Goal: Find contact information: Obtain details needed to contact an individual or organization

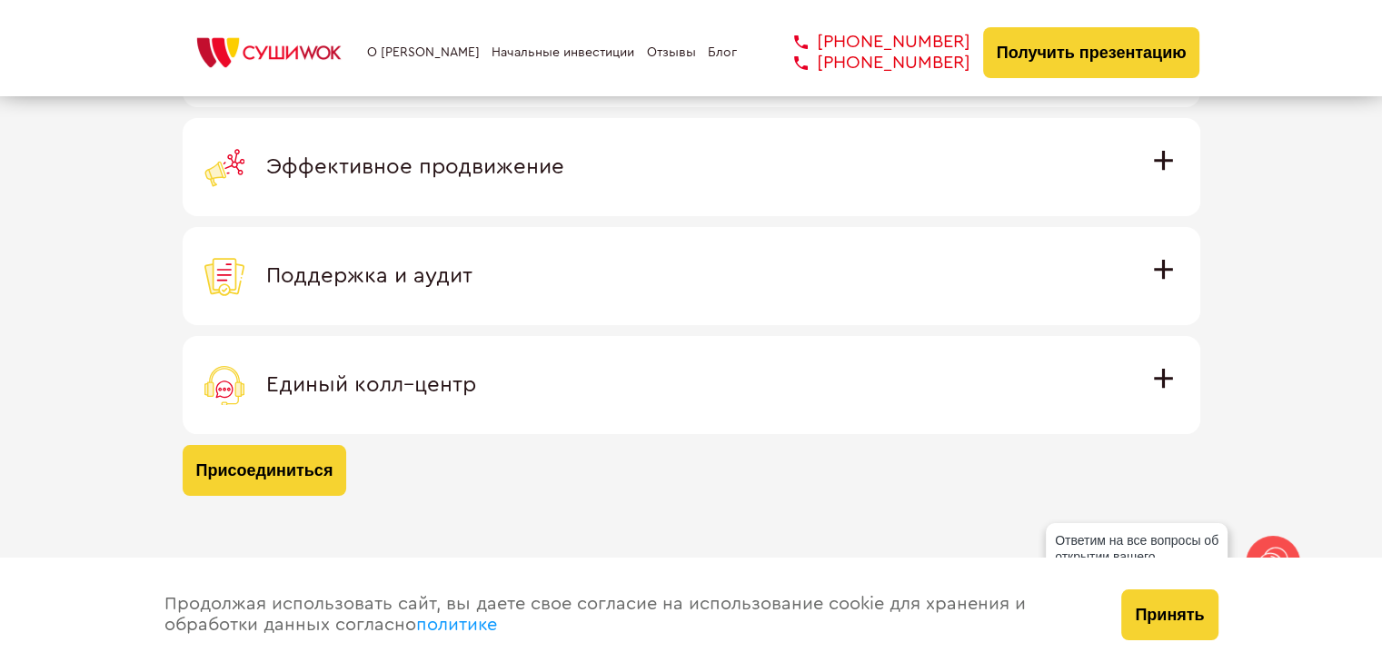
scroll to position [5632, 0]
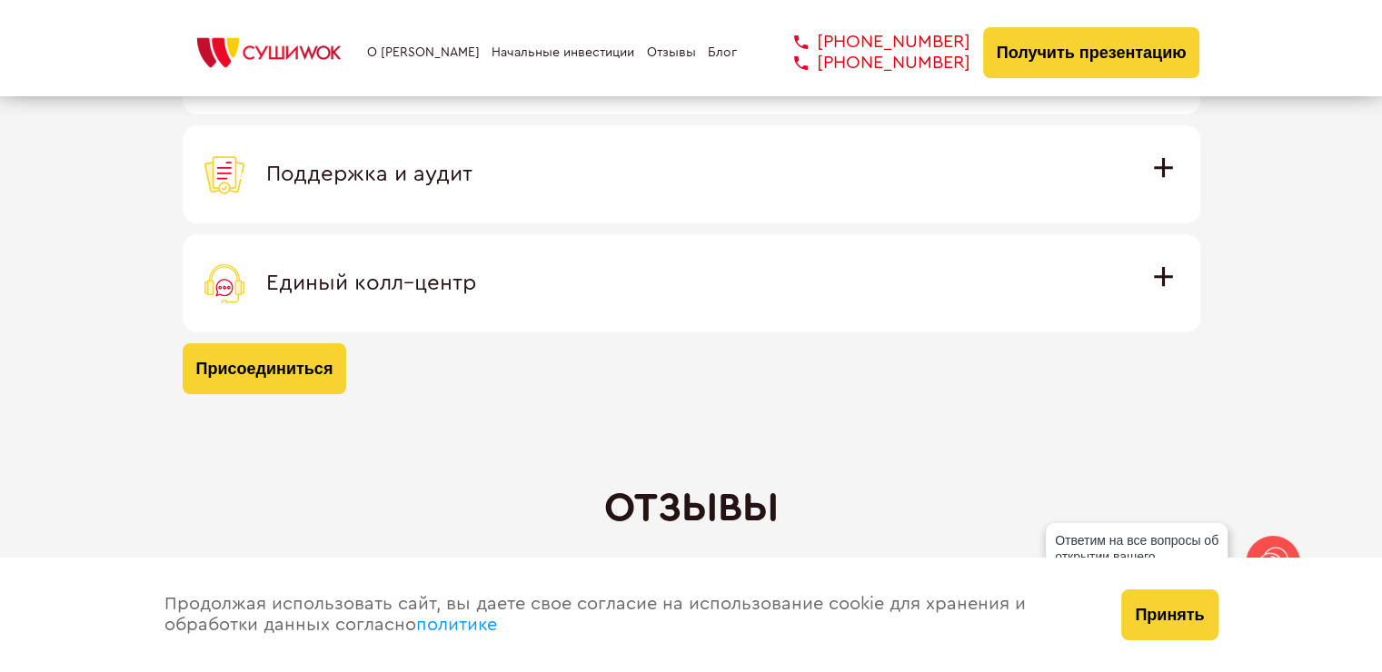
click at [499, 291] on div "Единый колл–центр" at bounding box center [691, 283] width 974 height 40
click at [0, 0] on input "Единый колл–центр Полностью интегрирован с программным обеспечением: вы не проп…" at bounding box center [0, 0] width 0 height 0
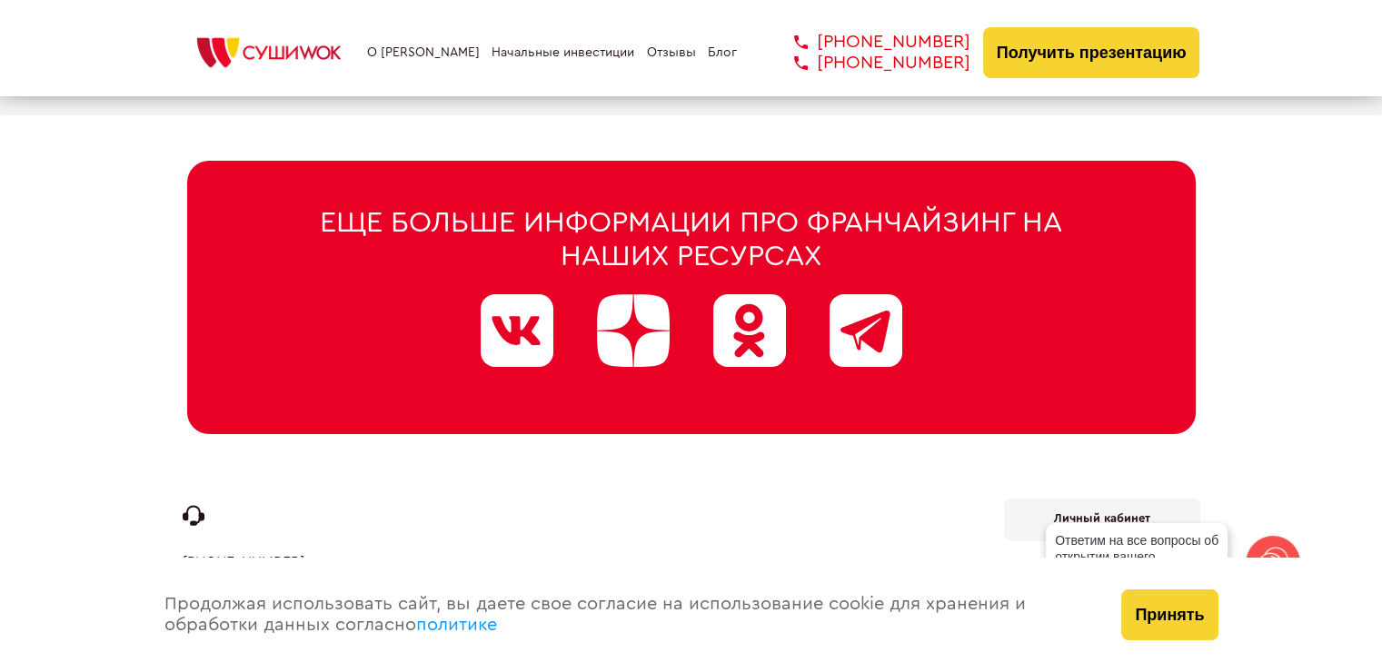
scroll to position [9297, 0]
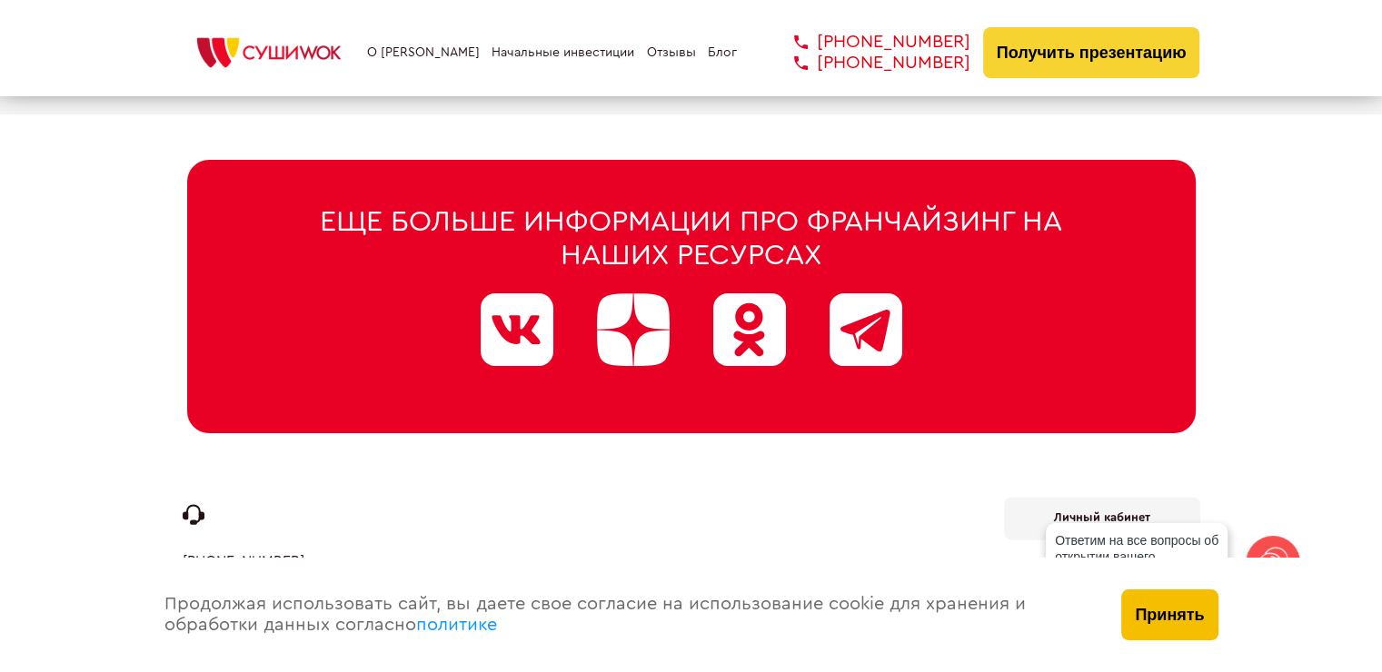
click at [1167, 618] on button "Принять" at bounding box center [1169, 615] width 96 height 51
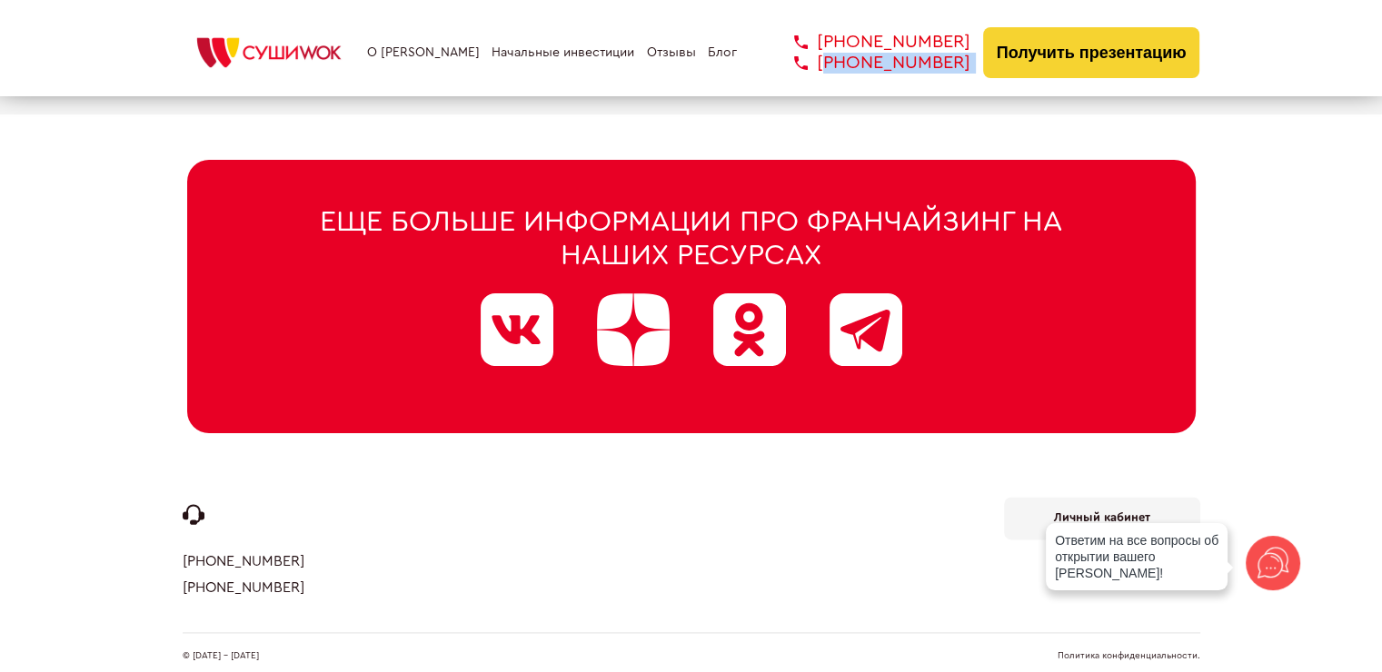
drag, startPoint x: 972, startPoint y: 61, endPoint x: 831, endPoint y: 61, distance: 140.8
click at [831, 61] on div "О франшизе Начальные инвестиции Отзывы Блог +7 812 308 77 70 +7 800 200 21 01 +…" at bounding box center [691, 52] width 1017 height 51
copy div "7 800 200 21 01 +79111054891"
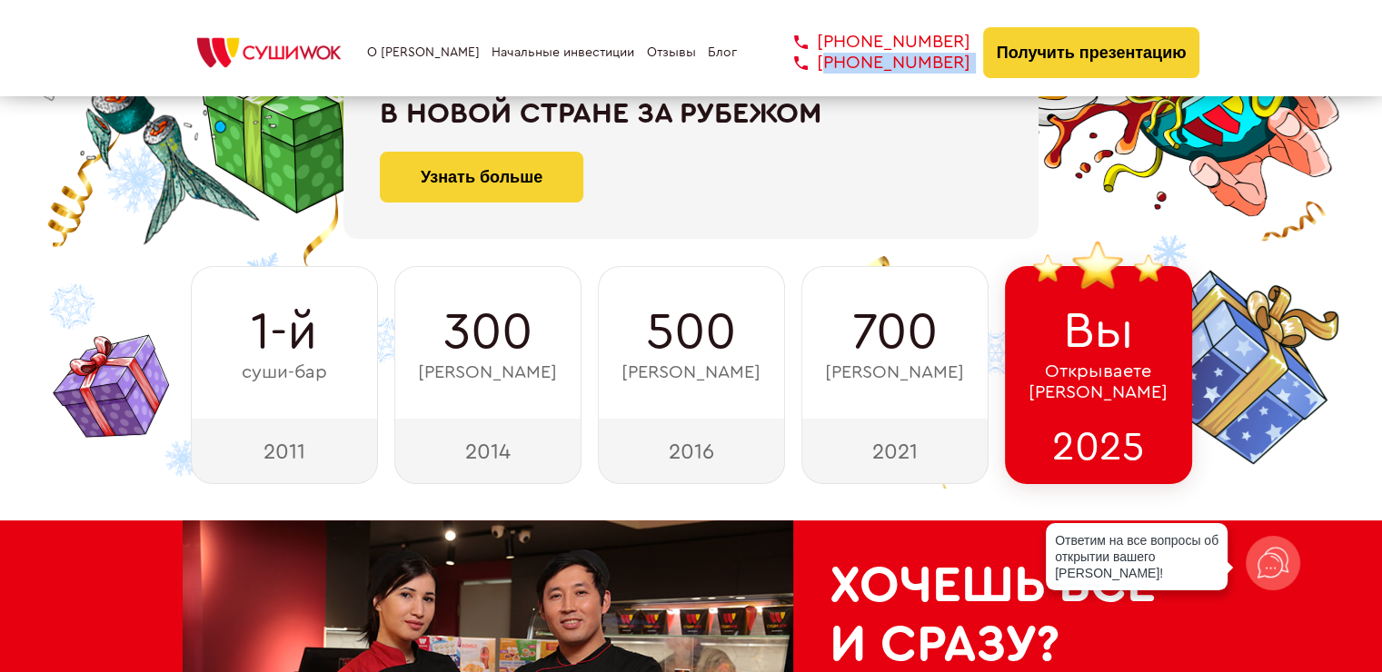
scroll to position [0, 0]
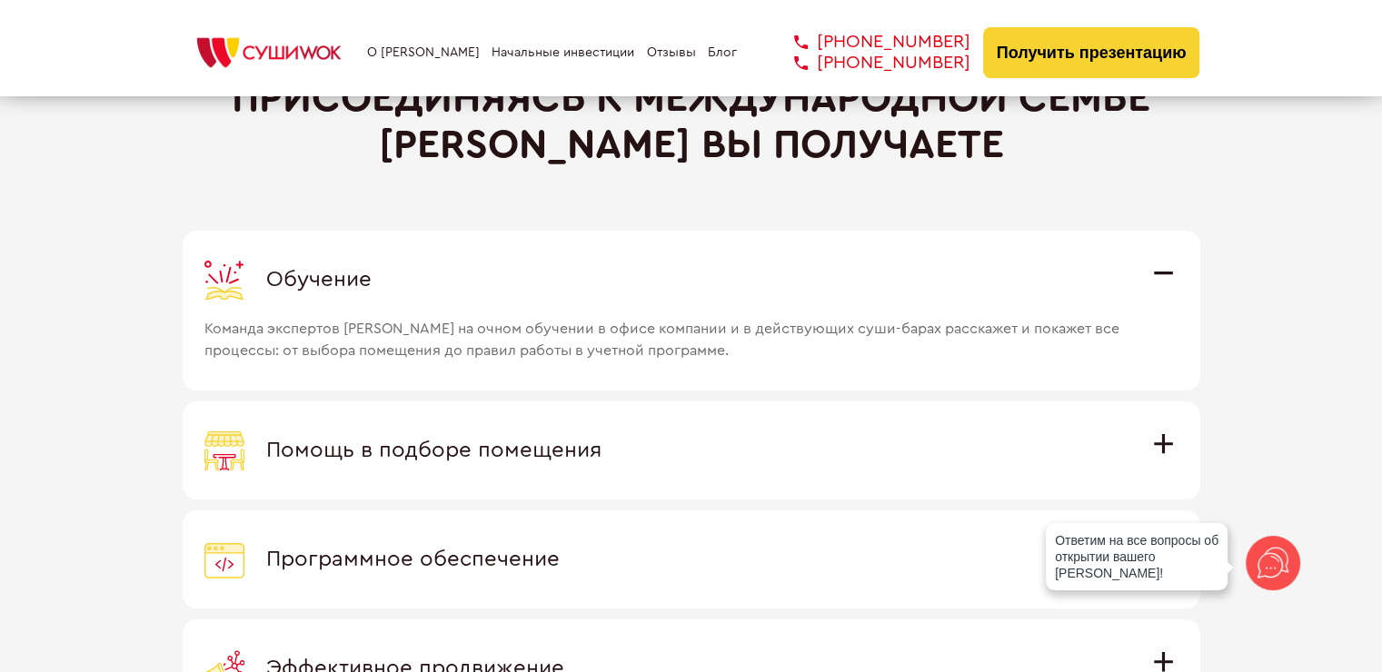
scroll to position [4937, 0]
